Goal: Information Seeking & Learning: Understand process/instructions

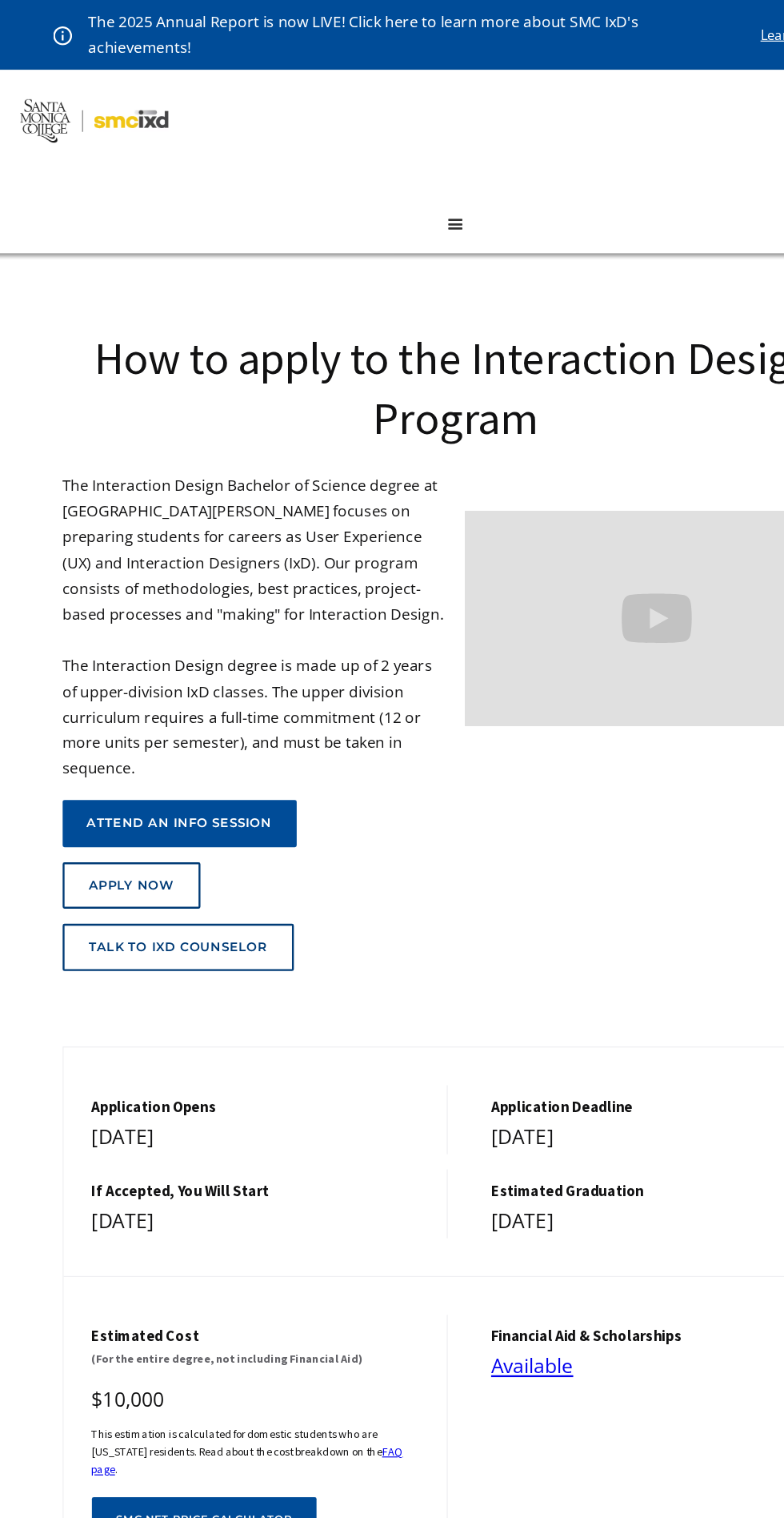
click at [110, 758] on div "Apply Now" at bounding box center [118, 751] width 72 height 12
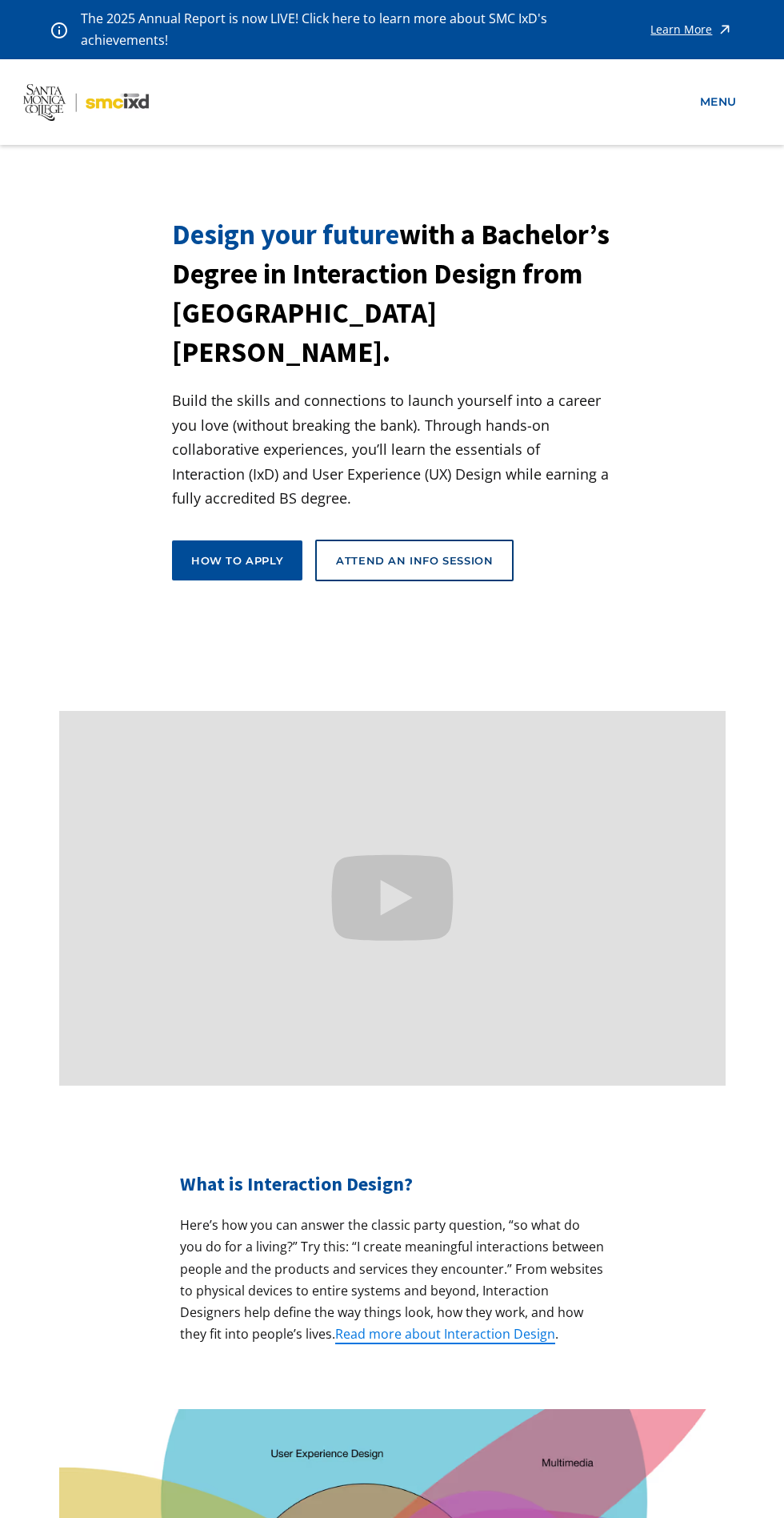
click at [236, 554] on div "How to apply" at bounding box center [237, 561] width 92 height 14
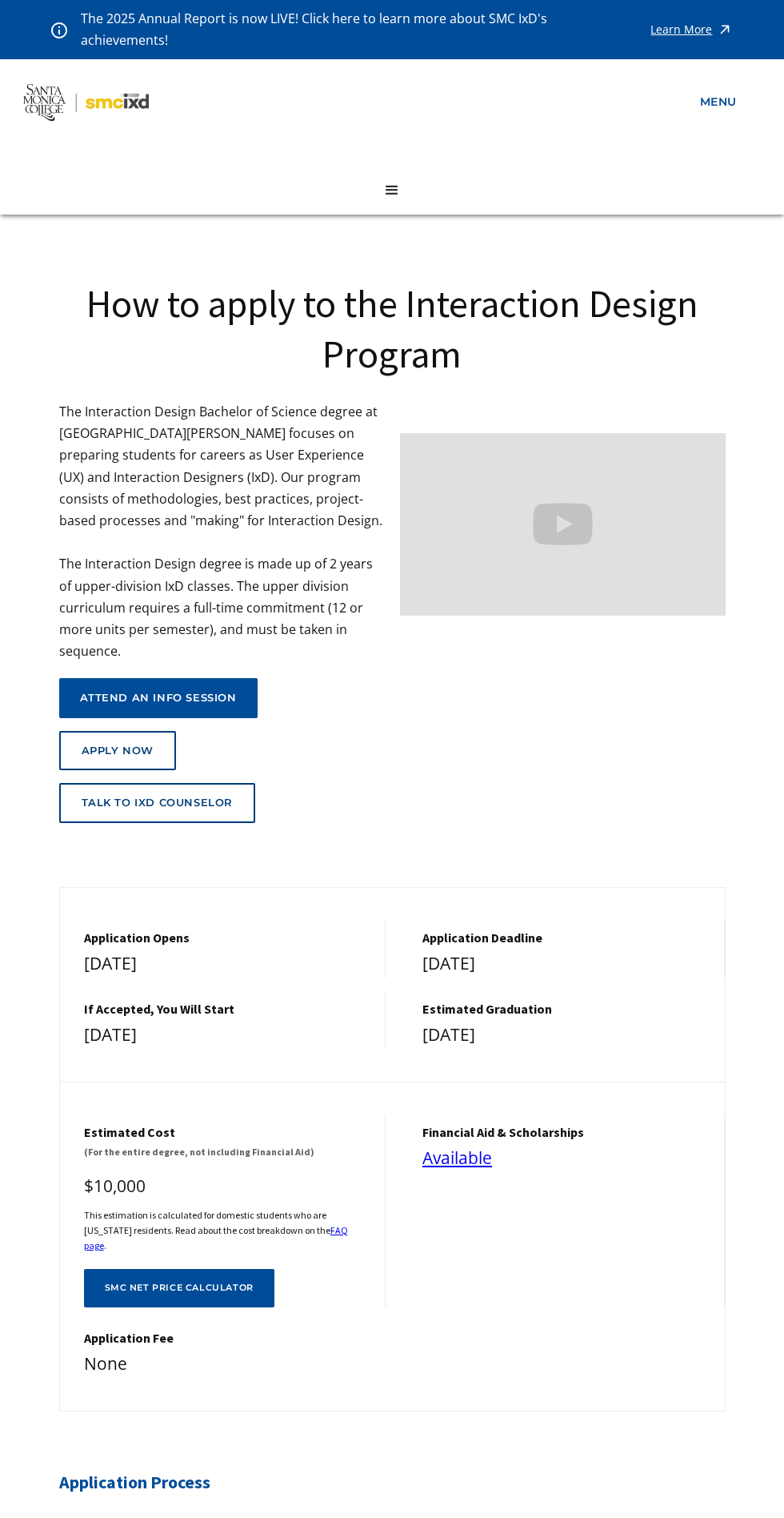
click at [130, 758] on div "Apply Now" at bounding box center [118, 751] width 72 height 12
click at [711, 98] on link "menu" at bounding box center [718, 102] width 53 height 29
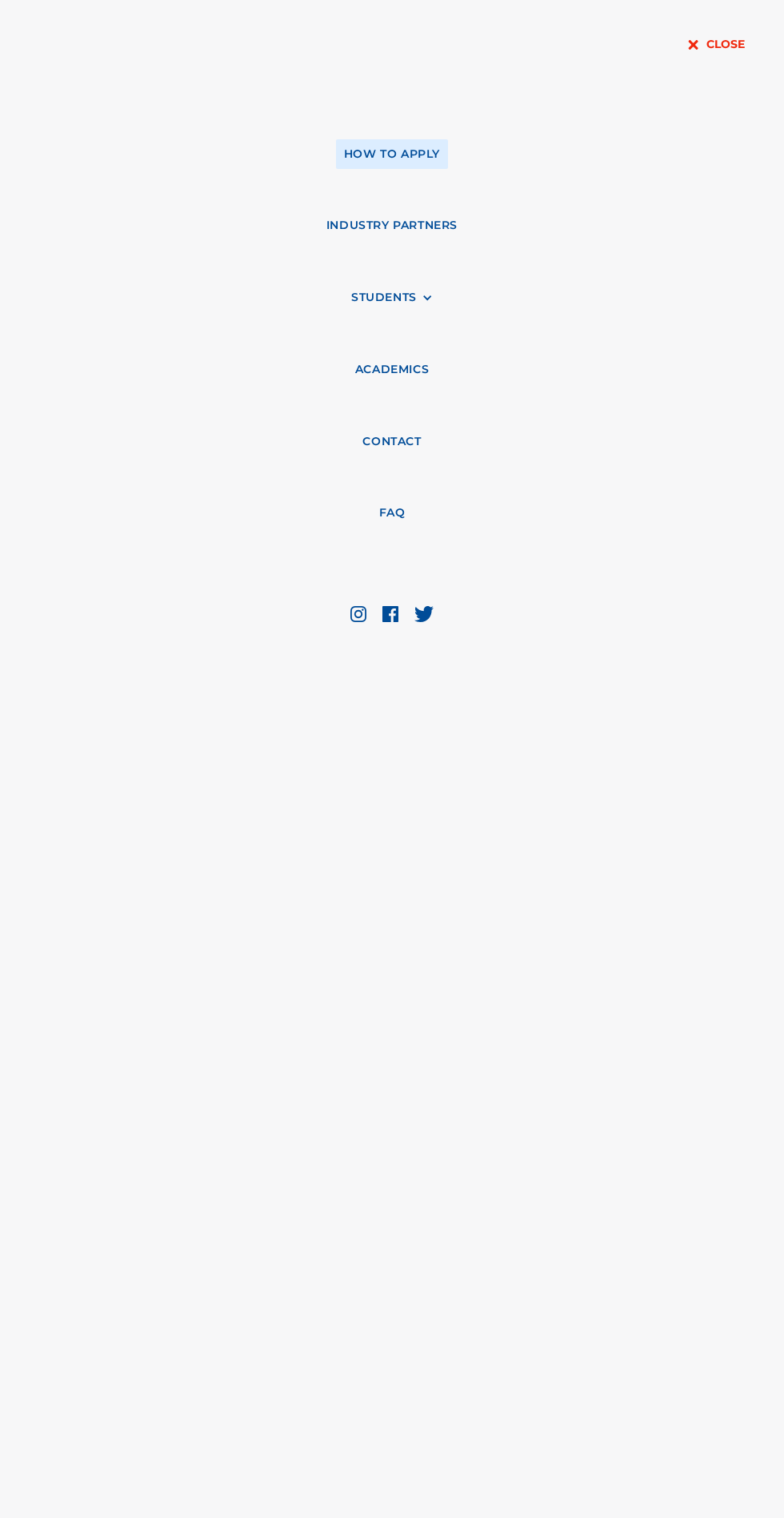
click at [424, 158] on link "how to apply" at bounding box center [392, 153] width 112 height 29
